Goal: Communication & Community: Answer question/provide support

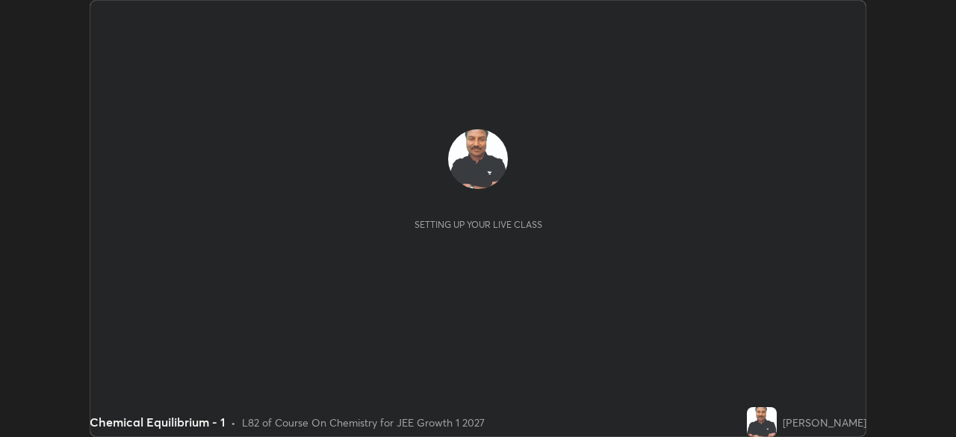
scroll to position [437, 955]
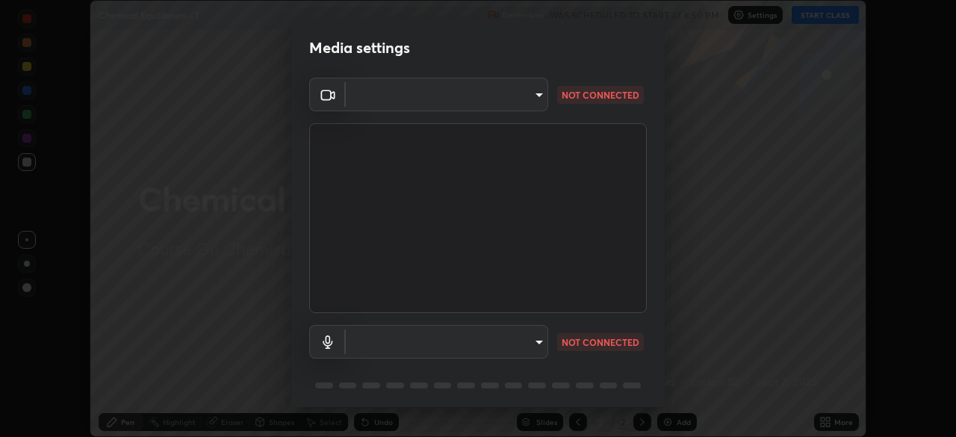
type input "6c2cbd707de14d6f22ad6aa38dcece7be3c4addb00b53b9d4bb55d2e14cdbb5a"
type input "c108463416e0f654911d3f2d5d8dc70540b561df972e8d28c90434f423b2e045"
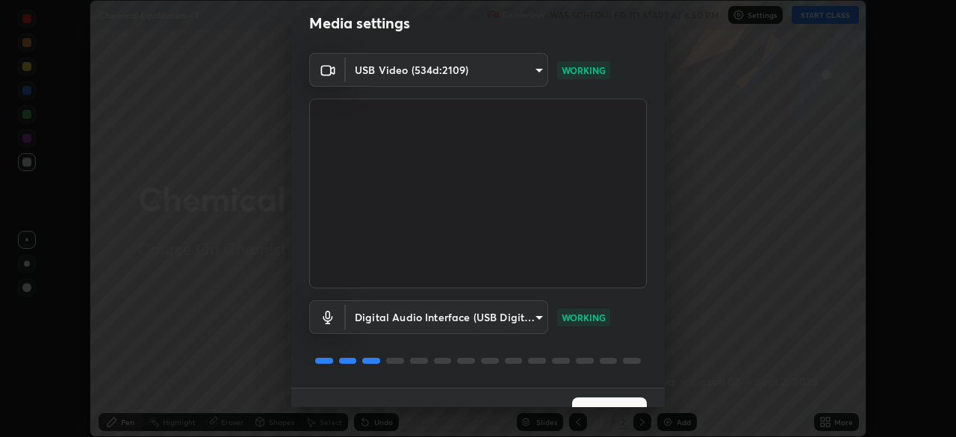
scroll to position [53, 0]
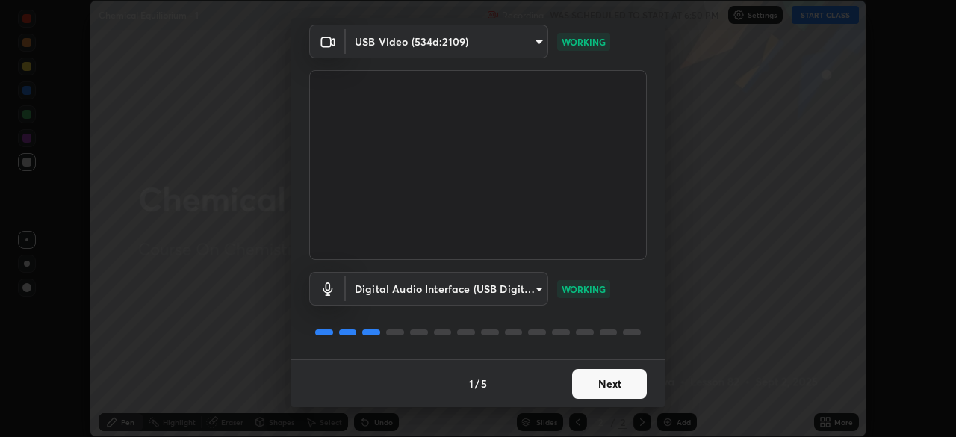
click at [602, 388] on button "Next" at bounding box center [609, 384] width 75 height 30
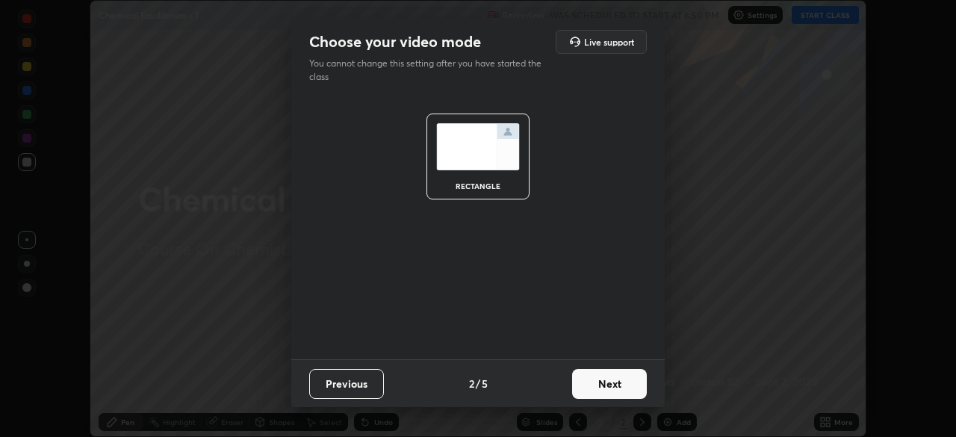
scroll to position [0, 0]
click at [599, 386] on button "Next" at bounding box center [609, 384] width 75 height 30
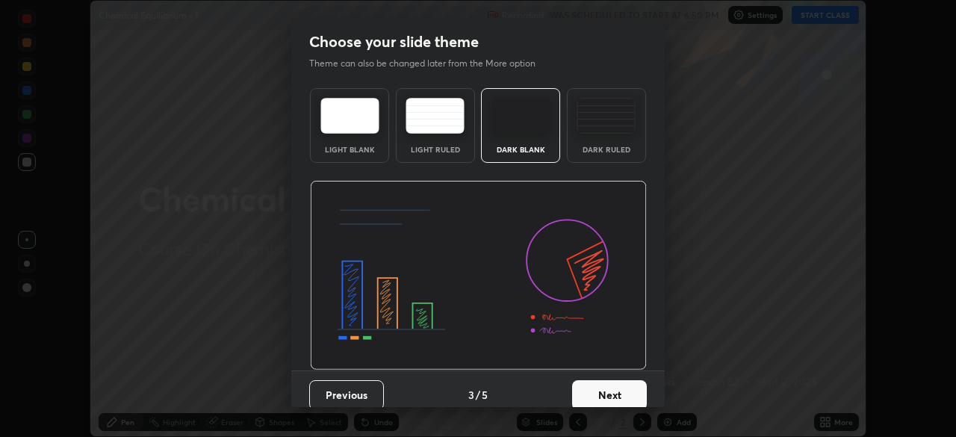
click at [598, 387] on button "Next" at bounding box center [609, 395] width 75 height 30
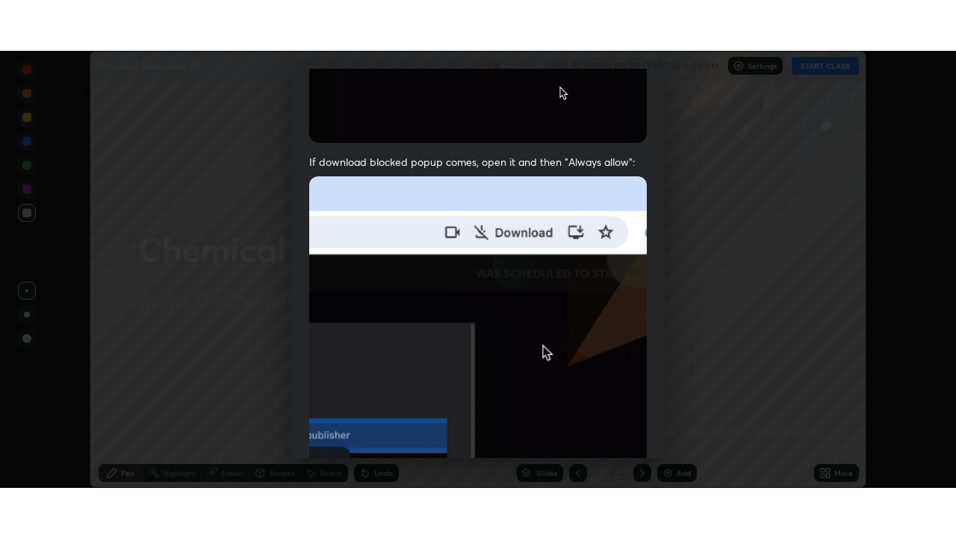
scroll to position [358, 0]
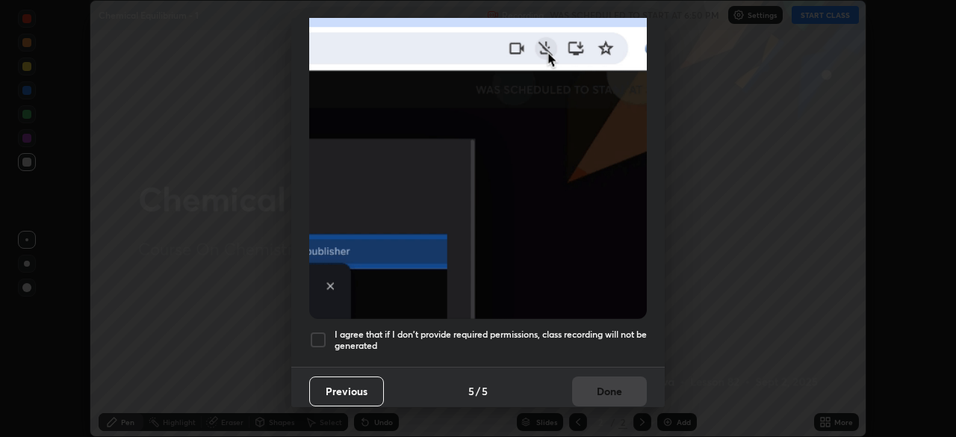
click at [322, 331] on div at bounding box center [318, 340] width 18 height 18
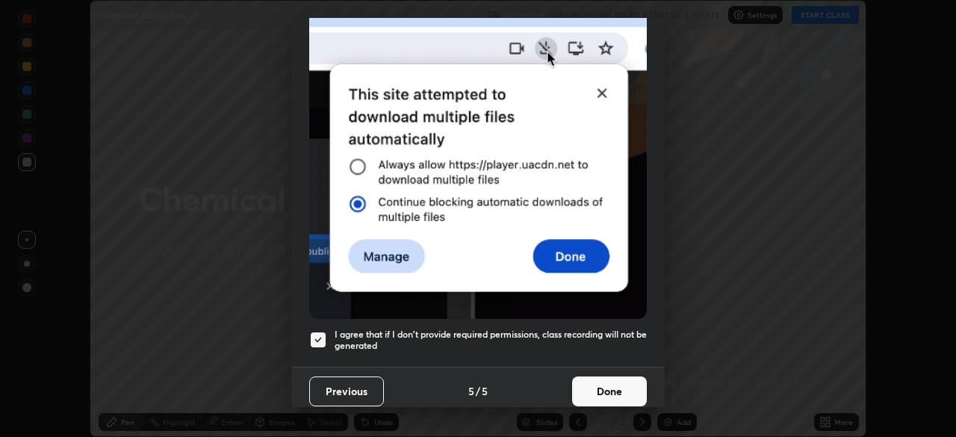
click at [604, 388] on button "Done" at bounding box center [609, 391] width 75 height 30
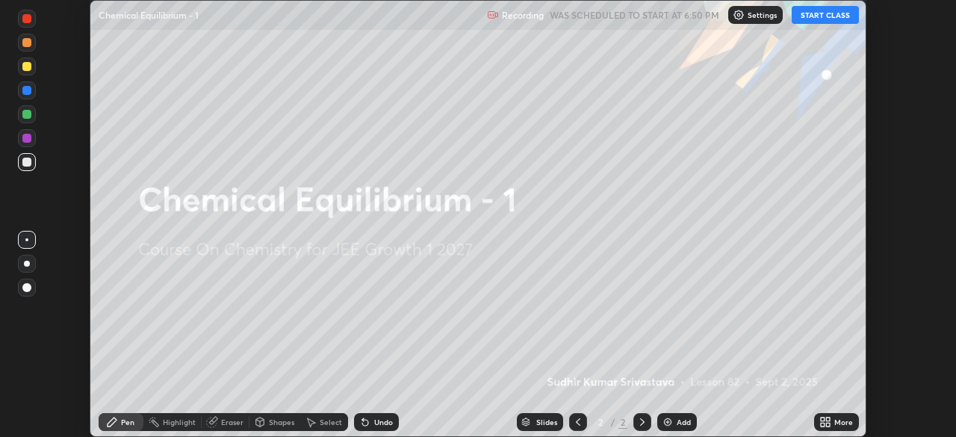
click at [817, 21] on button "START CLASS" at bounding box center [824, 15] width 67 height 18
click at [826, 419] on icon at bounding box center [828, 419] width 4 height 4
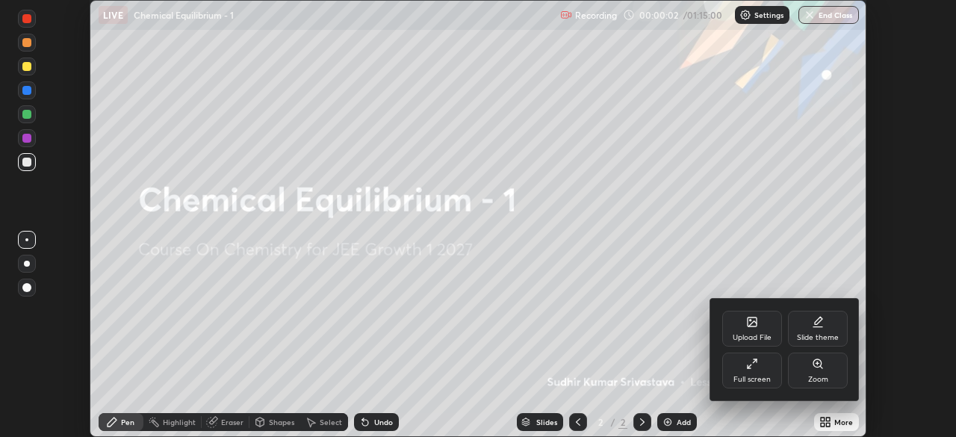
click at [756, 363] on icon at bounding box center [752, 364] width 12 height 12
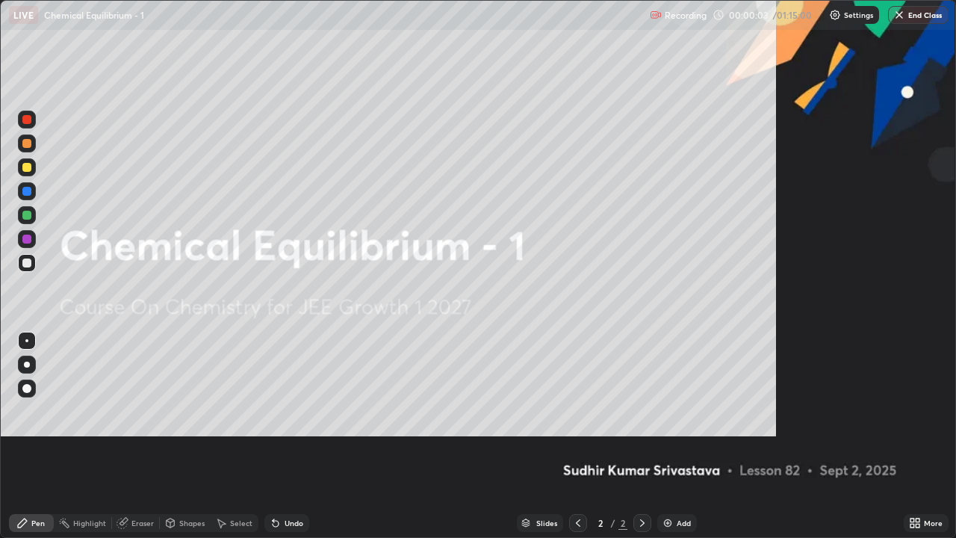
scroll to position [538, 956]
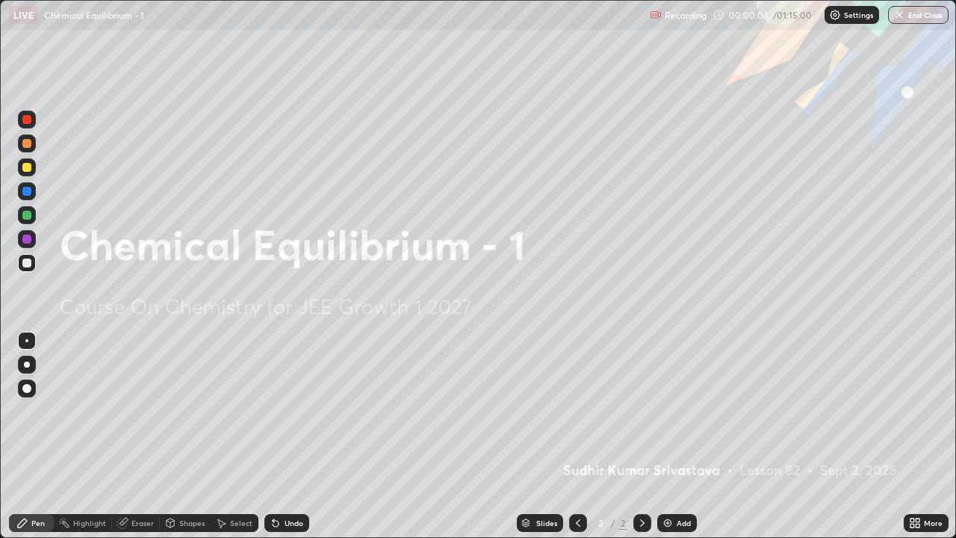
click at [678, 436] on div "Add" at bounding box center [677, 523] width 40 height 18
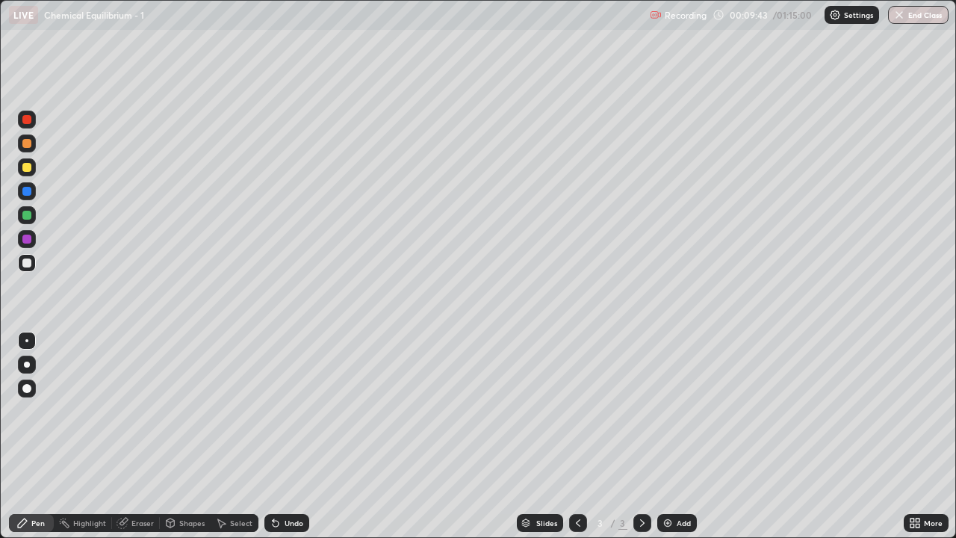
click at [682, 436] on div "Add" at bounding box center [683, 522] width 14 height 7
click at [569, 436] on div at bounding box center [578, 523] width 18 height 18
click at [638, 436] on icon at bounding box center [642, 523] width 12 height 12
click at [146, 436] on div "Eraser" at bounding box center [136, 523] width 48 height 18
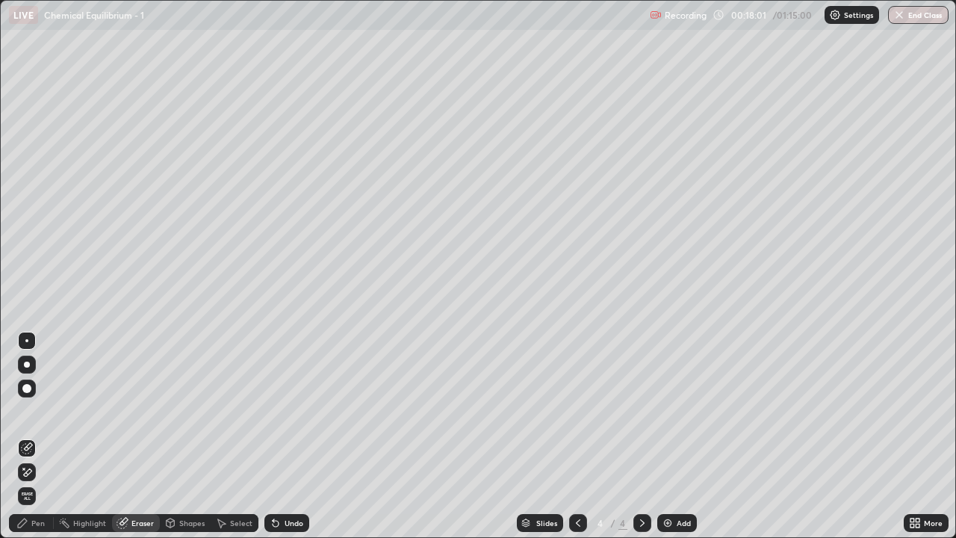
click at [43, 436] on div "Pen" at bounding box center [37, 522] width 13 height 7
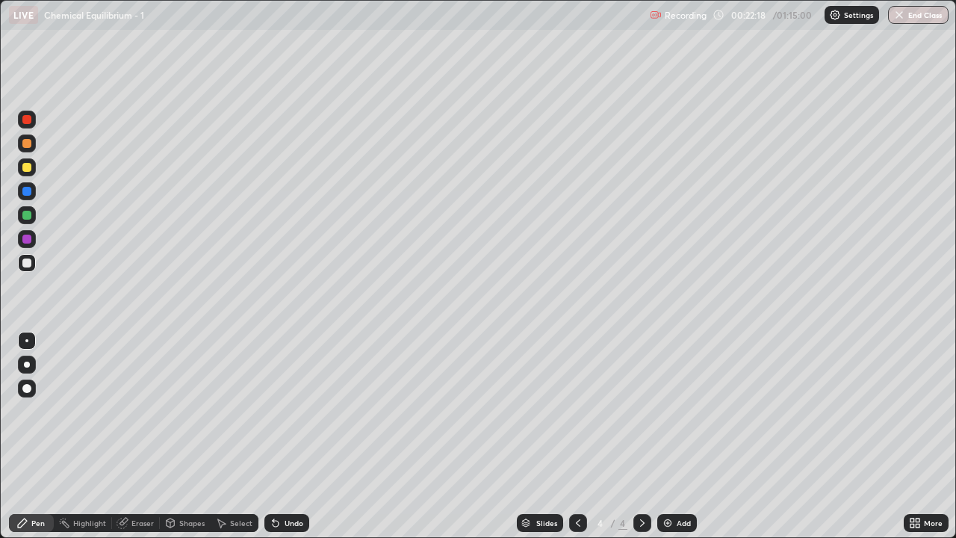
click at [679, 436] on div "Add" at bounding box center [677, 523] width 40 height 18
click at [580, 436] on div at bounding box center [578, 523] width 18 height 18
click at [680, 436] on div "Add" at bounding box center [683, 522] width 14 height 7
click at [143, 436] on div "Eraser" at bounding box center [142, 522] width 22 height 7
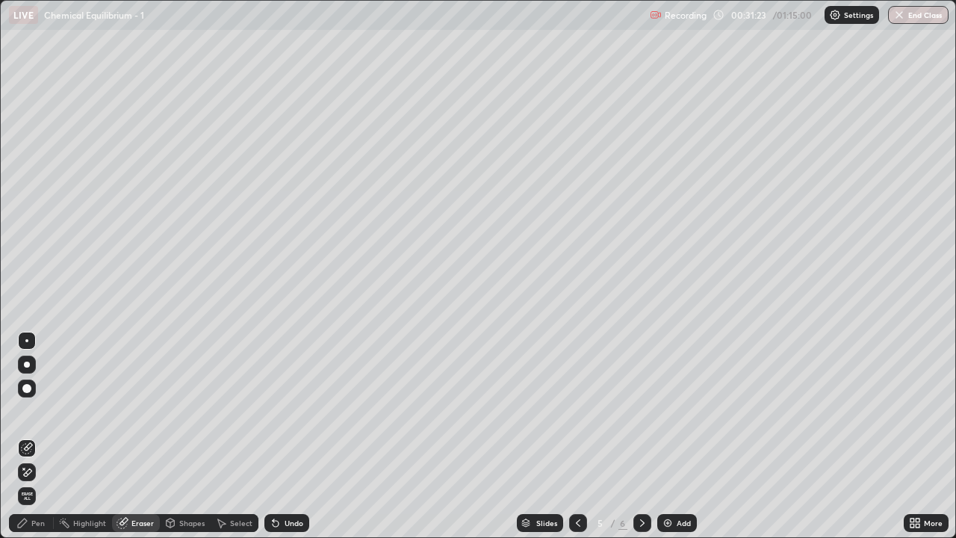
click at [46, 436] on div "Pen" at bounding box center [31, 523] width 45 height 18
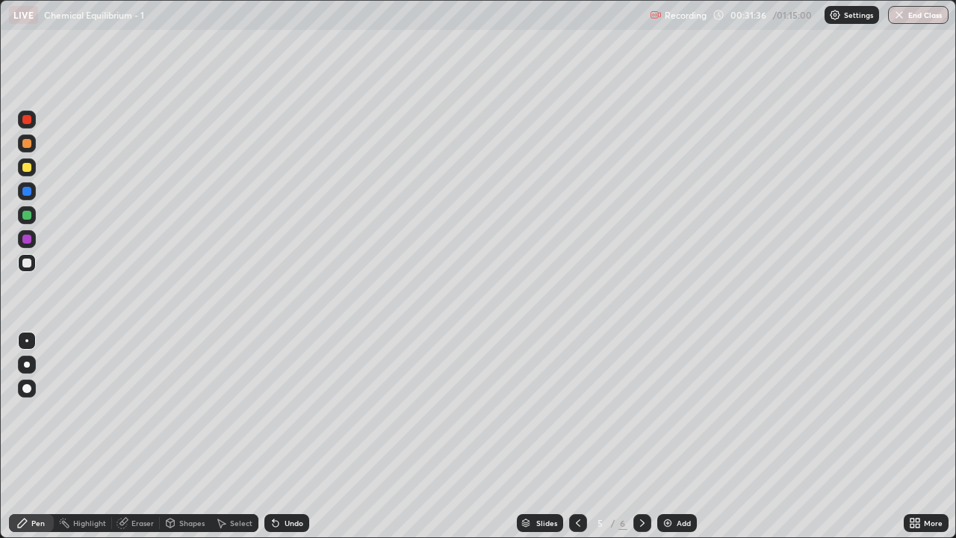
click at [148, 436] on div "Eraser" at bounding box center [136, 523] width 48 height 18
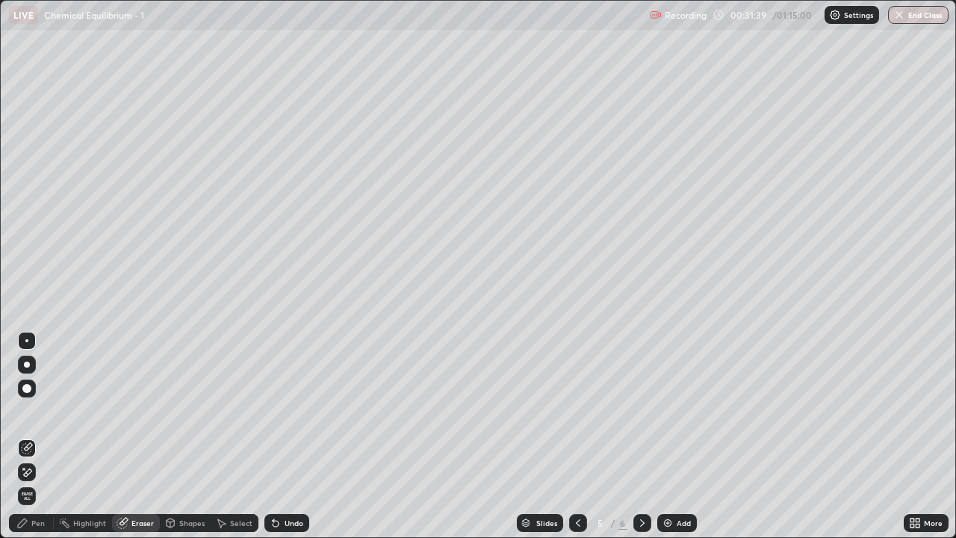
click at [44, 436] on div "Pen" at bounding box center [37, 522] width 13 height 7
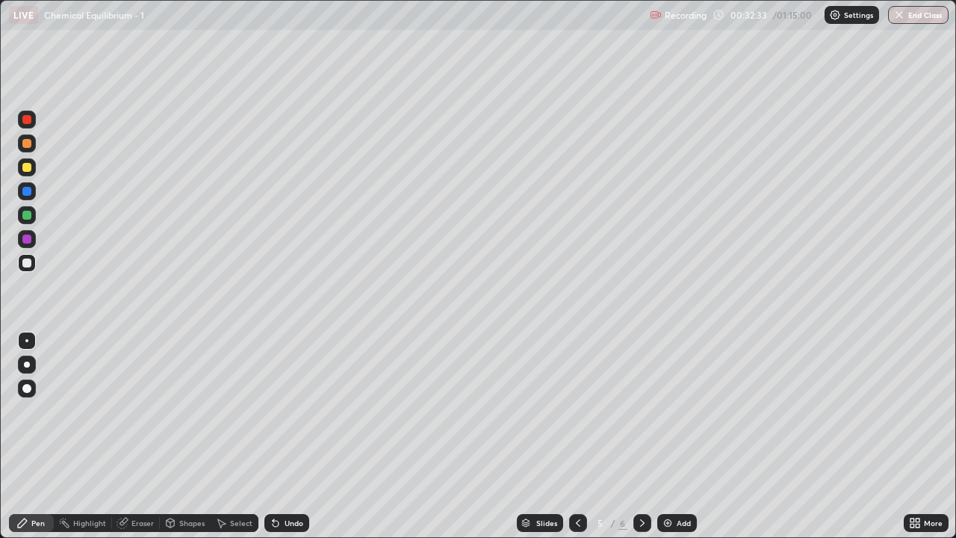
click at [150, 436] on div "Eraser" at bounding box center [142, 522] width 22 height 7
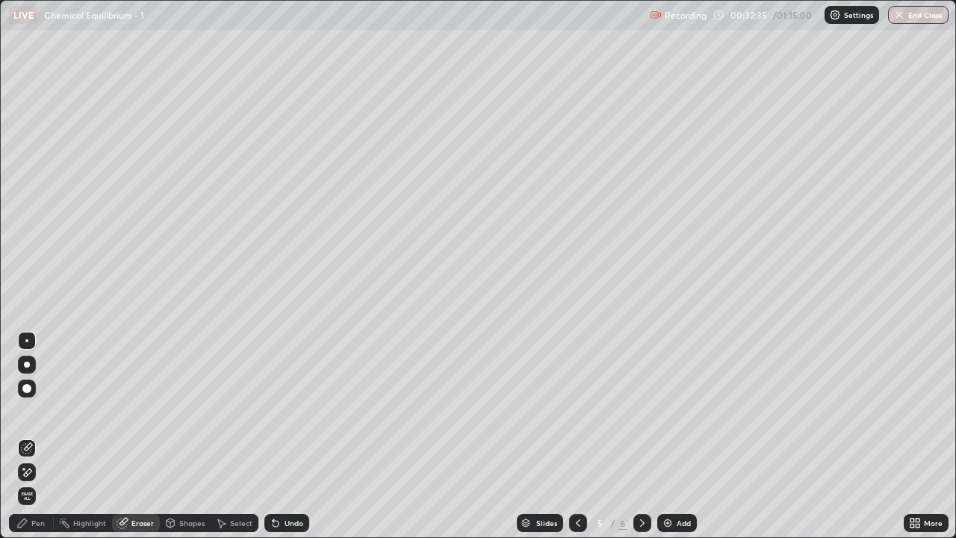
click at [41, 436] on div "Pen" at bounding box center [37, 522] width 13 height 7
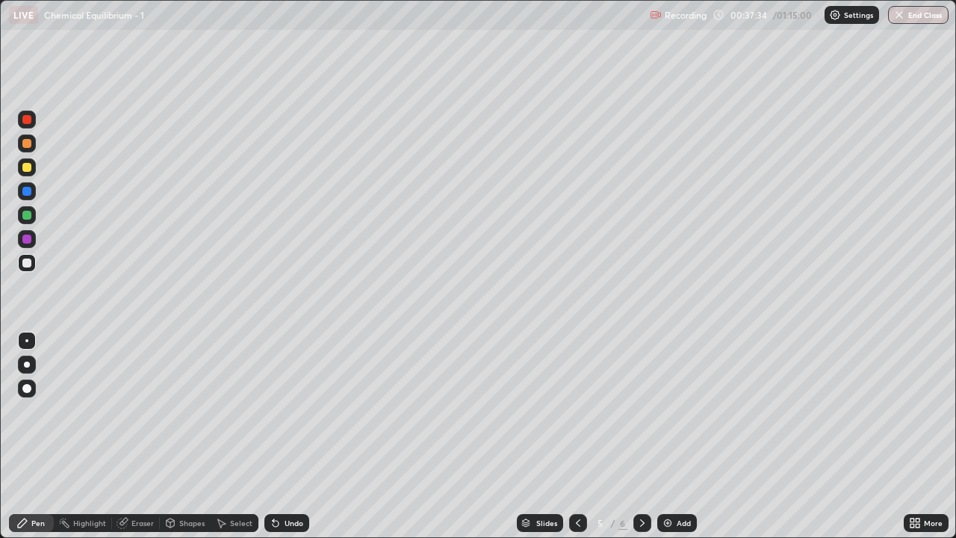
click at [675, 436] on div "Slides 5 / 6 Add" at bounding box center [606, 523] width 594 height 30
click at [684, 436] on div "Add" at bounding box center [683, 522] width 14 height 7
click at [673, 436] on div "Add" at bounding box center [677, 523] width 40 height 18
click at [575, 436] on icon at bounding box center [578, 523] width 12 height 12
click at [579, 436] on icon at bounding box center [578, 523] width 12 height 12
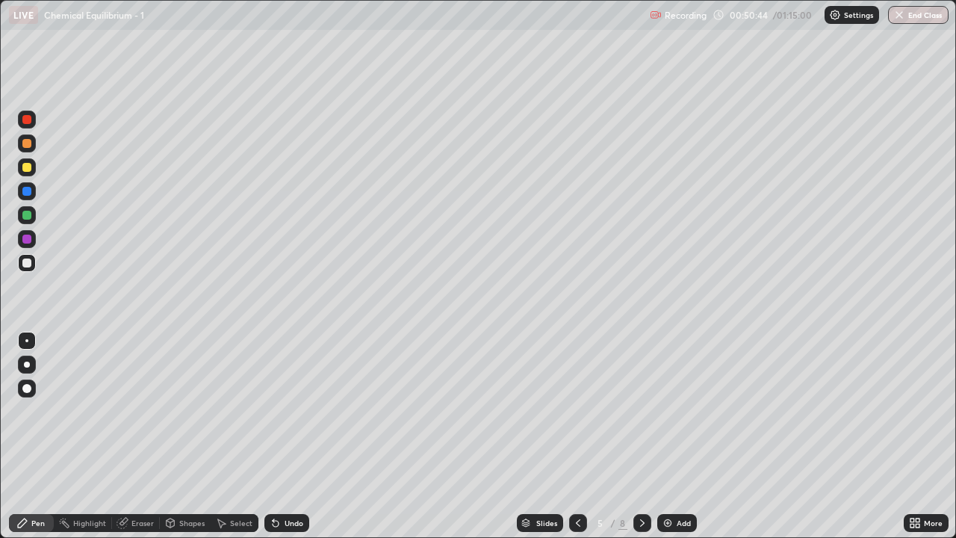
click at [682, 436] on div "Add" at bounding box center [683, 522] width 14 height 7
click at [912, 11] on button "End Class" at bounding box center [918, 15] width 59 height 18
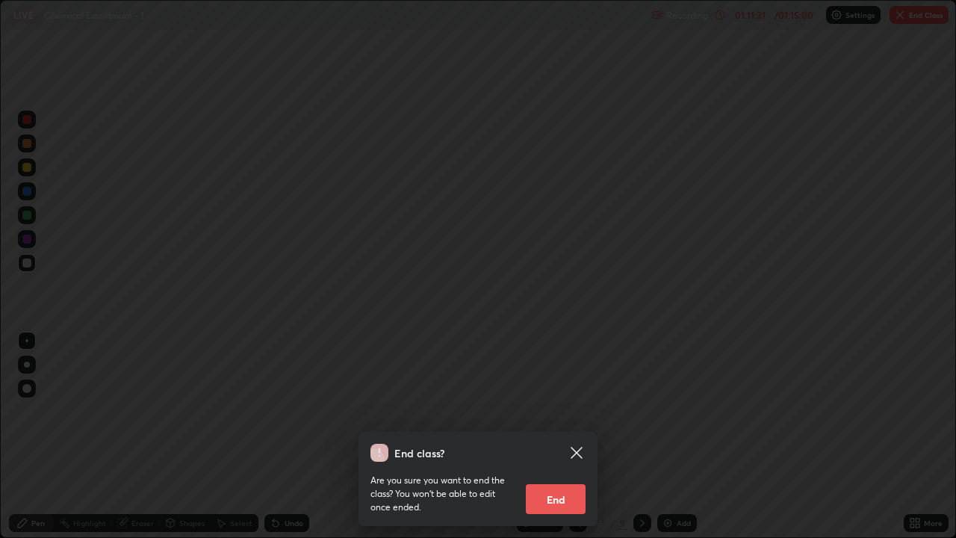
click at [551, 436] on button "End" at bounding box center [556, 499] width 60 height 30
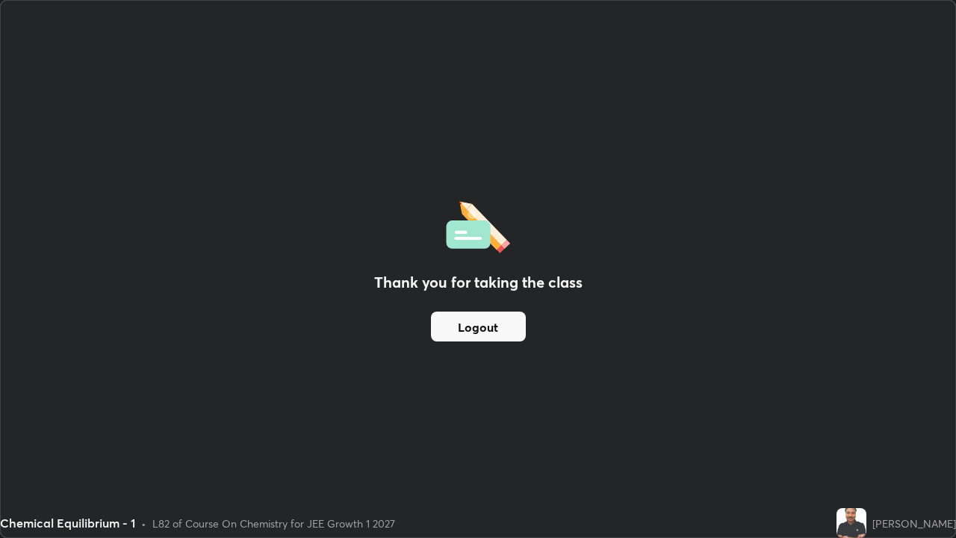
click at [475, 323] on button "Logout" at bounding box center [478, 326] width 95 height 30
